Goal: Task Accomplishment & Management: Use online tool/utility

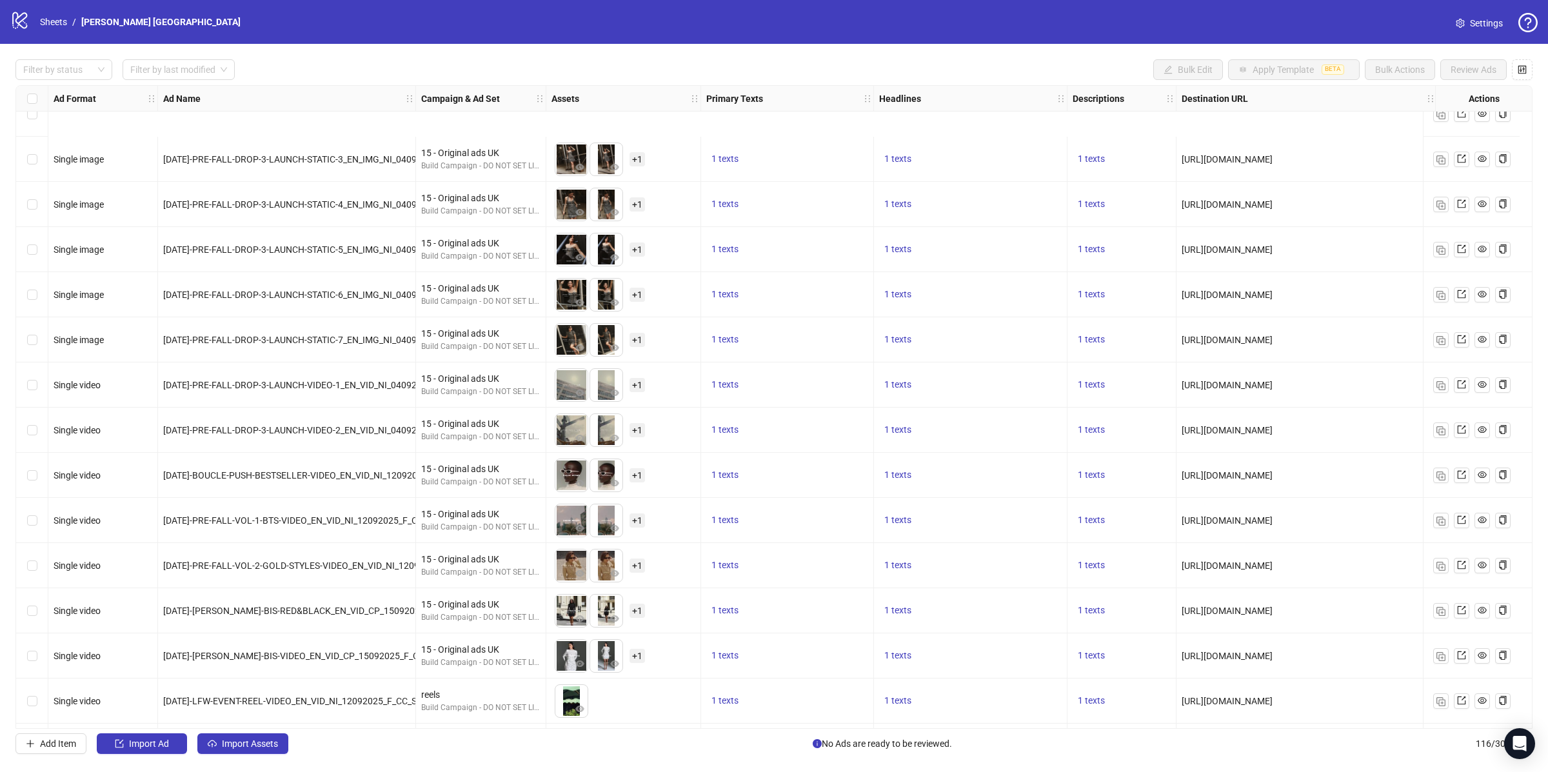
scroll to position [4625, 0]
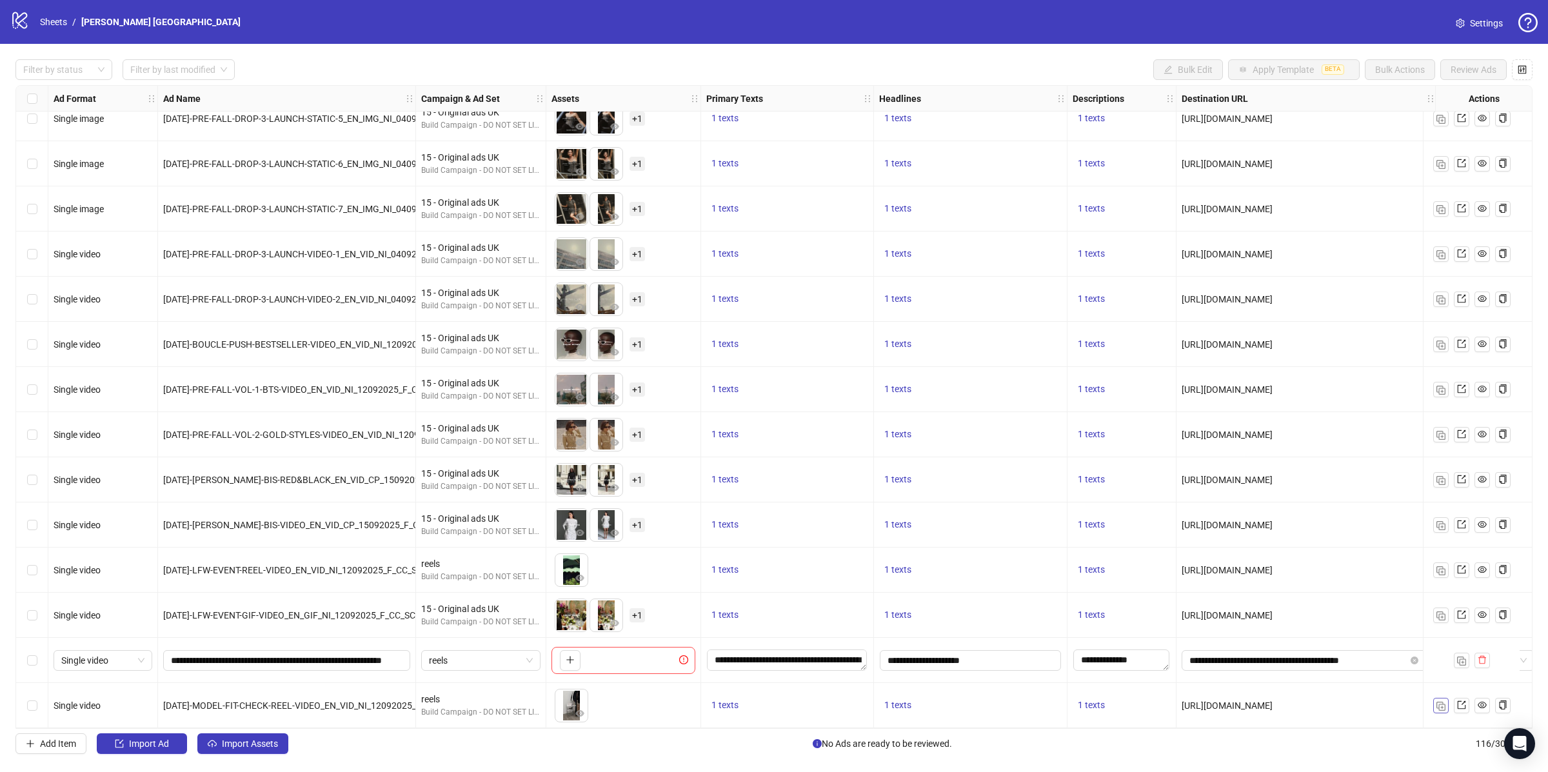
click at [1441, 702] on img "button" at bounding box center [1440, 706] width 9 height 9
click at [1442, 702] on img "button" at bounding box center [1440, 706] width 9 height 9
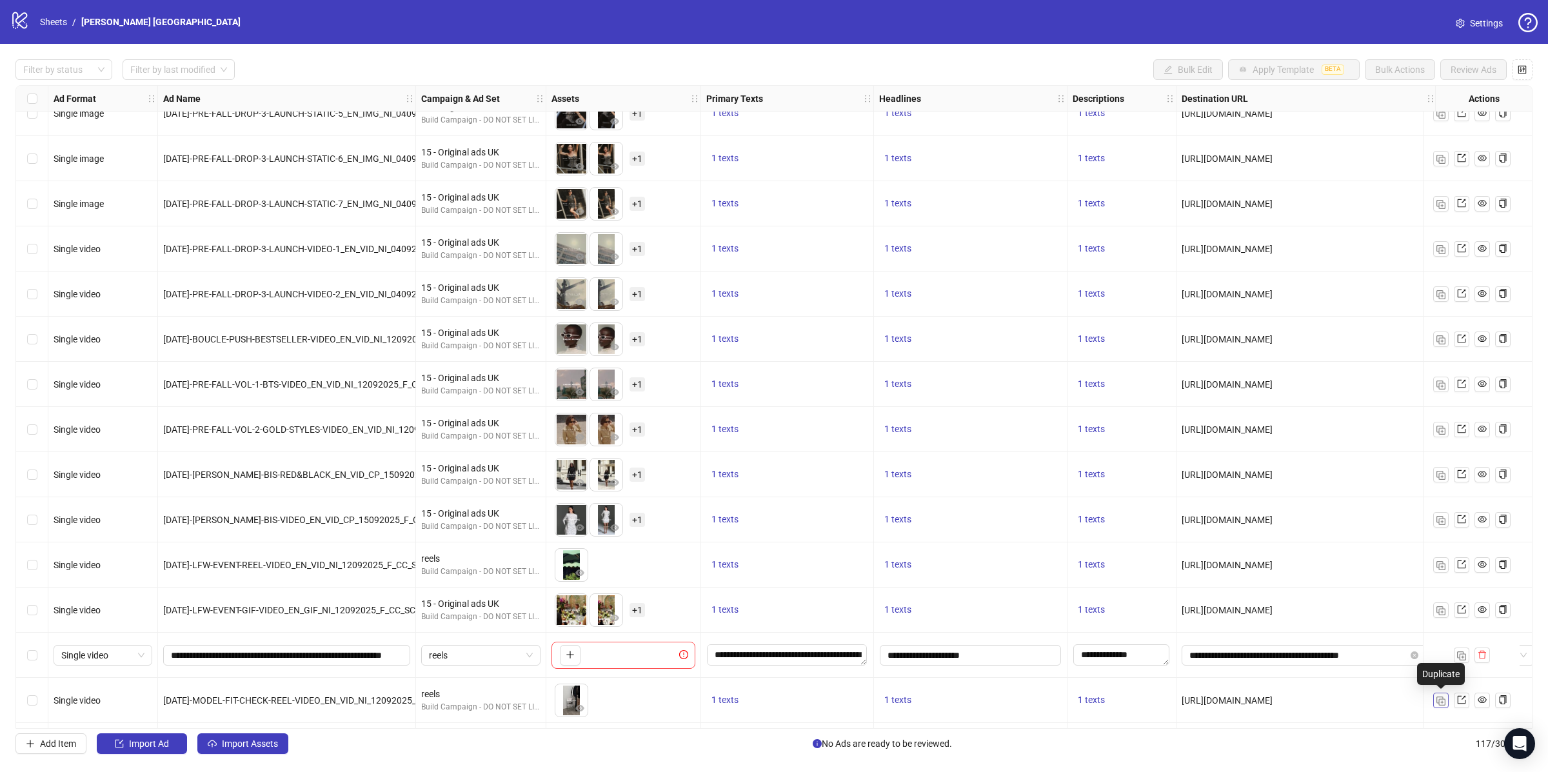
click at [1442, 700] on img "button" at bounding box center [1440, 700] width 9 height 9
drag, startPoint x: 1442, startPoint y: 700, endPoint x: 1337, endPoint y: 612, distance: 136.4
click at [1442, 699] on img "button" at bounding box center [1440, 700] width 9 height 9
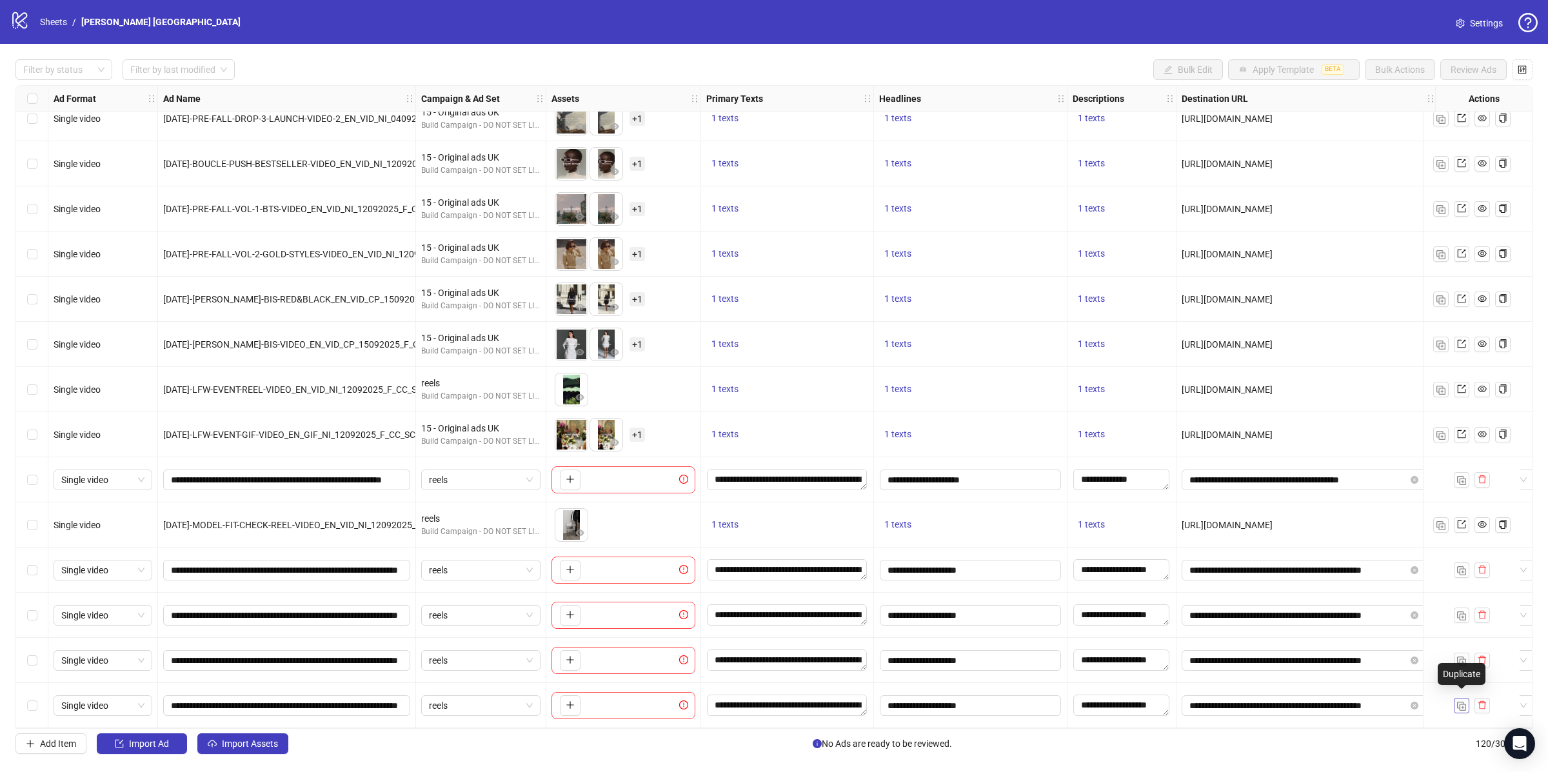
click at [1459, 707] on button "button" at bounding box center [1460, 705] width 15 height 15
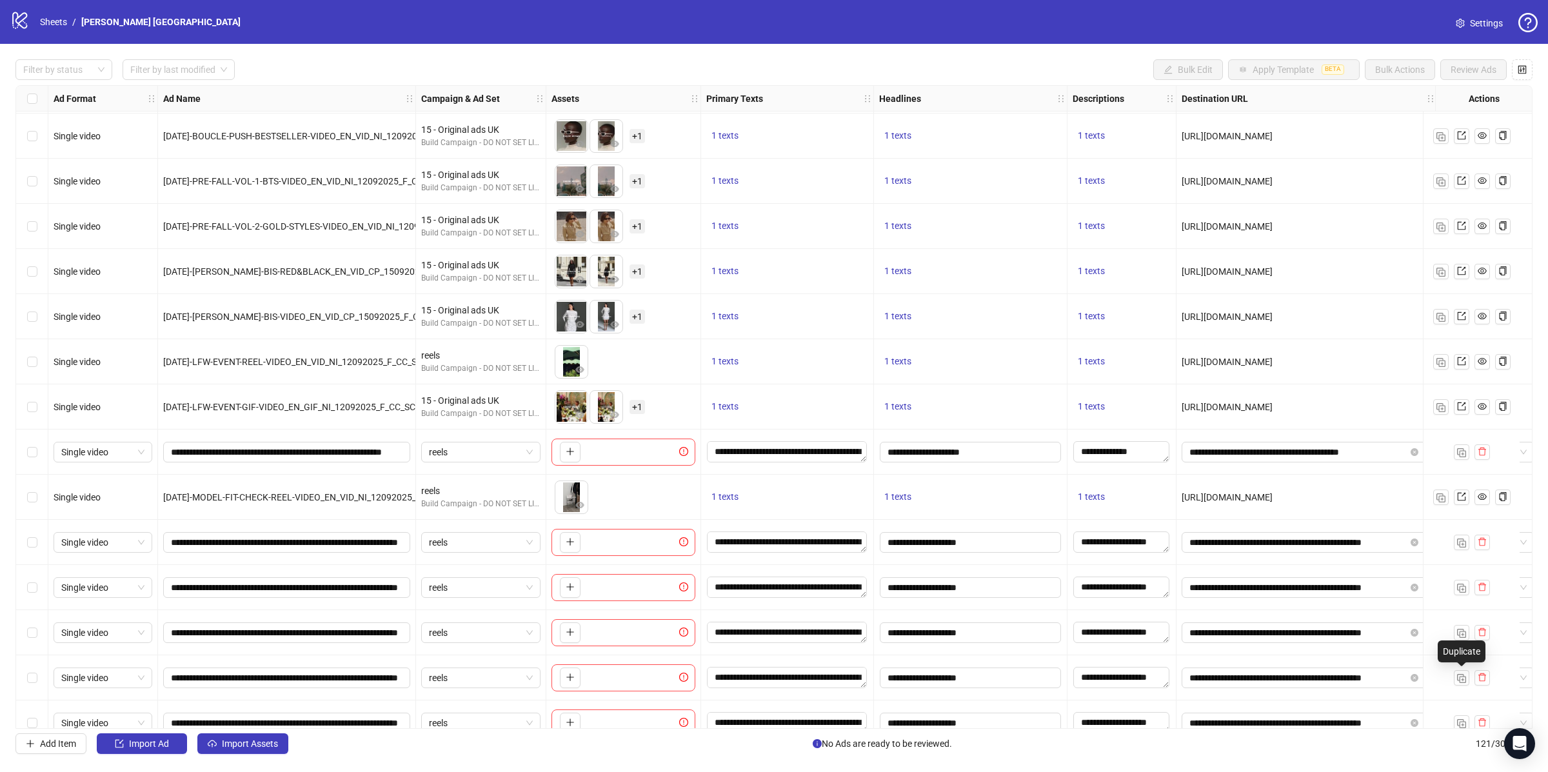
scroll to position [4850, 0]
